Goal: Task Accomplishment & Management: Manage account settings

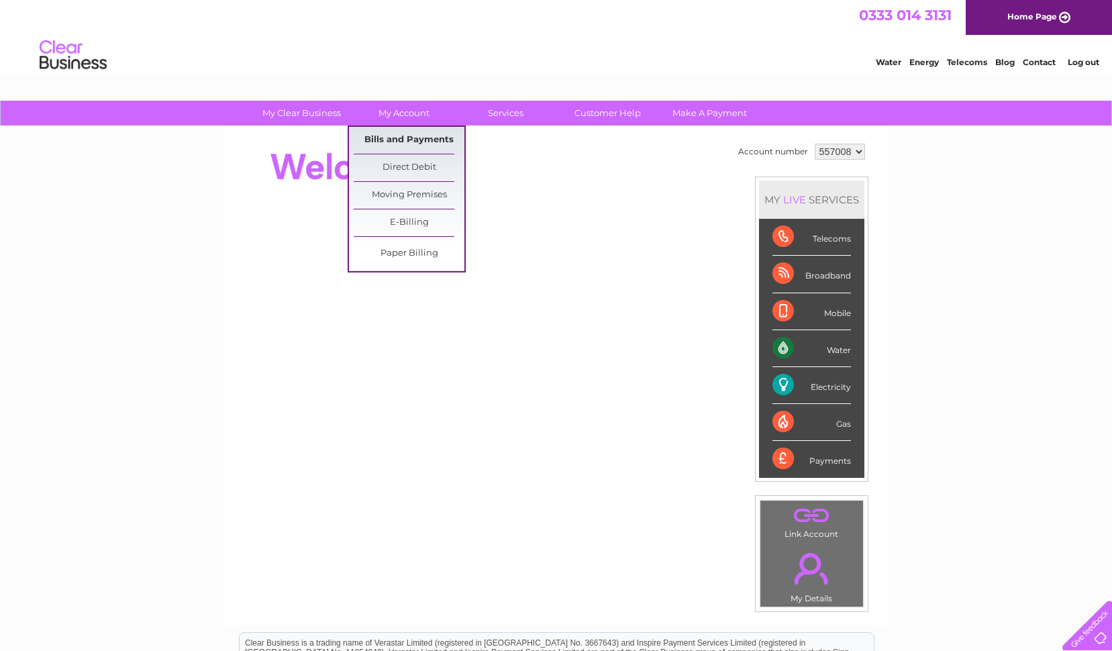
click at [399, 138] on link "Bills and Payments" at bounding box center [409, 140] width 111 height 27
click at [399, 140] on link "Bills and Payments" at bounding box center [409, 140] width 111 height 27
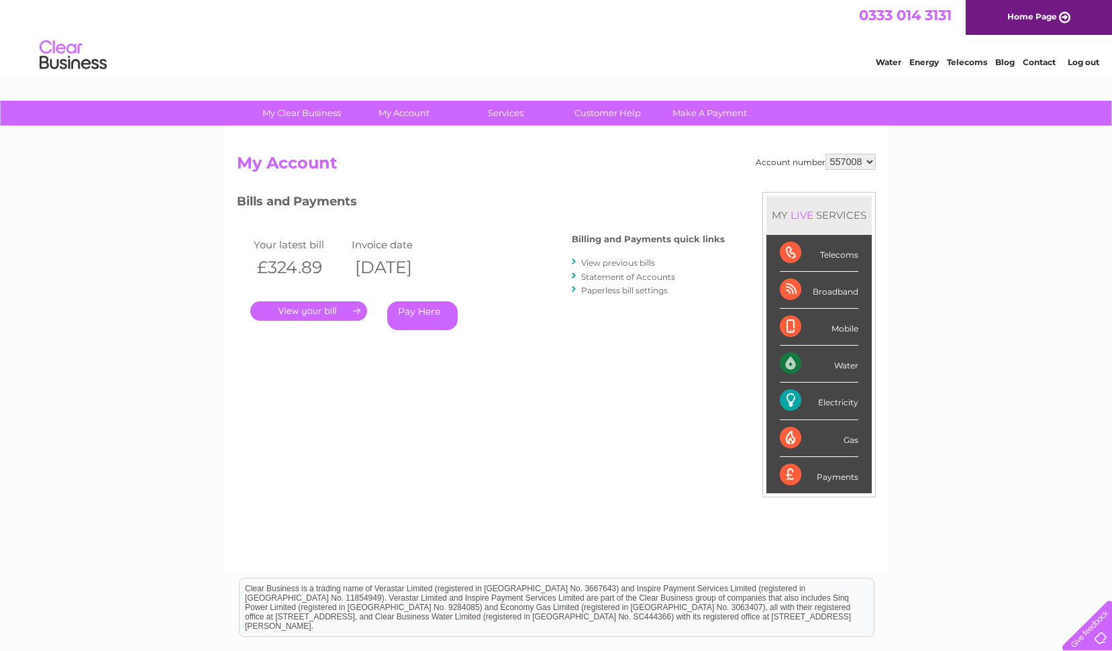
click at [312, 313] on link "." at bounding box center [308, 310] width 117 height 19
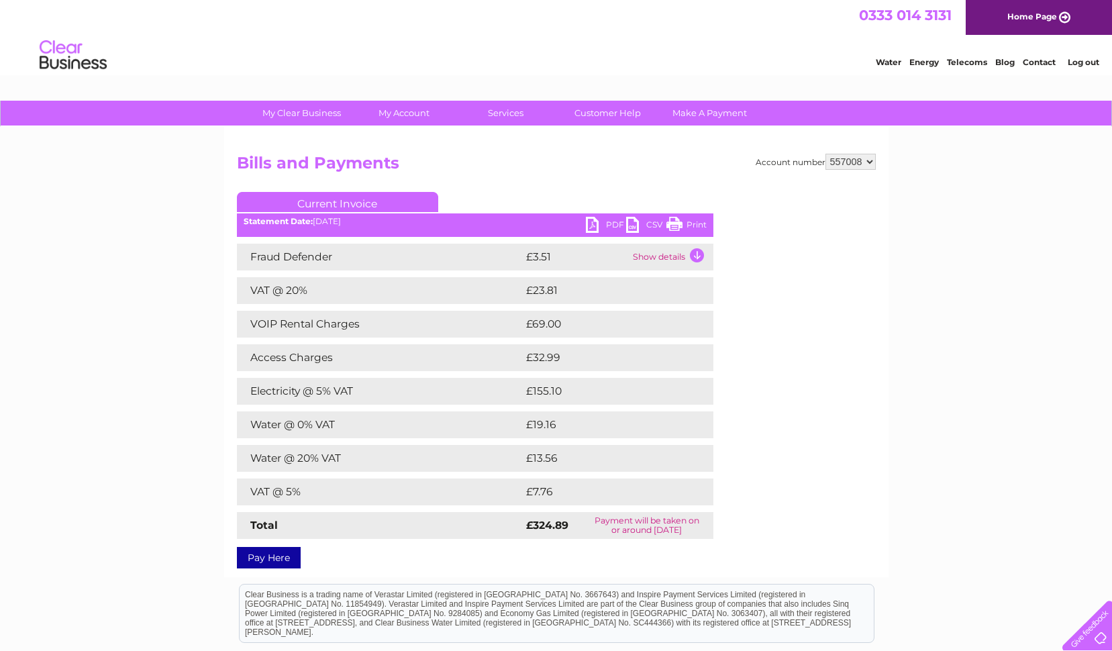
click at [586, 223] on link "PDF" at bounding box center [606, 226] width 40 height 19
